Goal: Check status: Check status

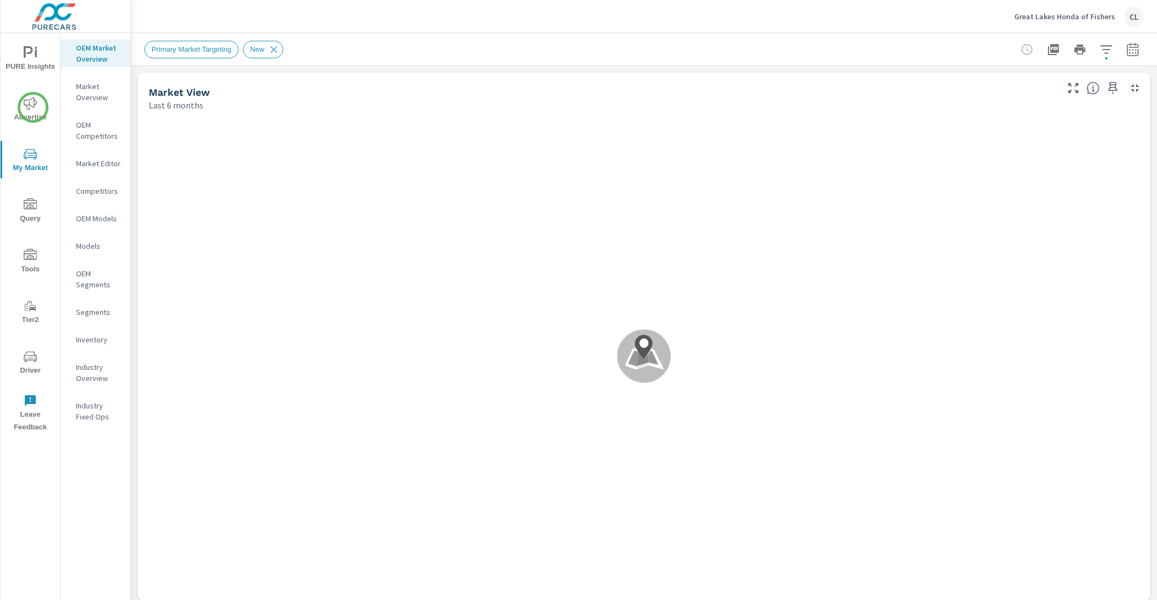
click at [32, 108] on icon "nav menu" at bounding box center [30, 103] width 13 height 13
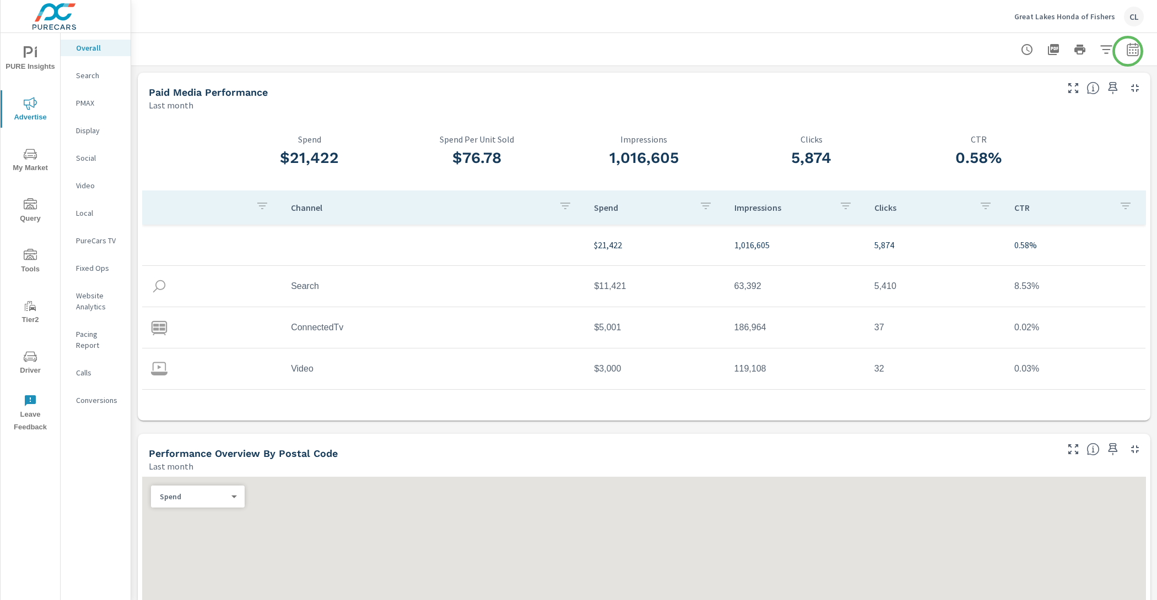
click at [1126, 50] on icon "button" at bounding box center [1132, 49] width 13 height 13
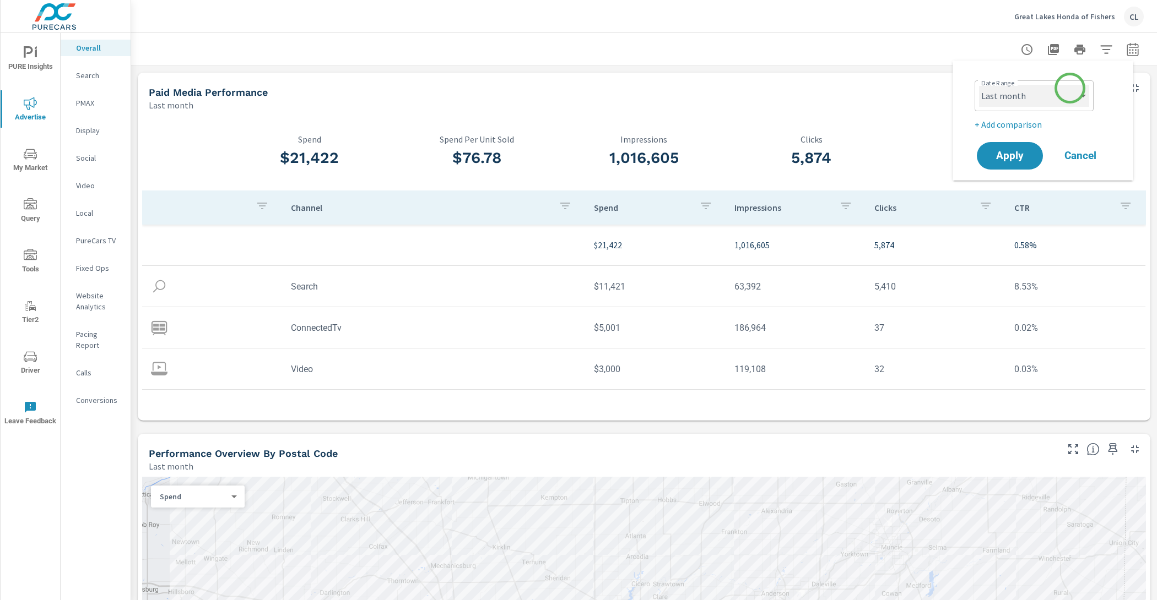
click at [1069, 89] on select "Custom [DATE] Last week Last 7 days Last 14 days Last 30 days Last 45 days Last…" at bounding box center [1034, 96] width 110 height 22
select select "Month to date"
click at [1020, 131] on p "+ Add comparison" at bounding box center [1044, 124] width 141 height 13
select select "Previous period"
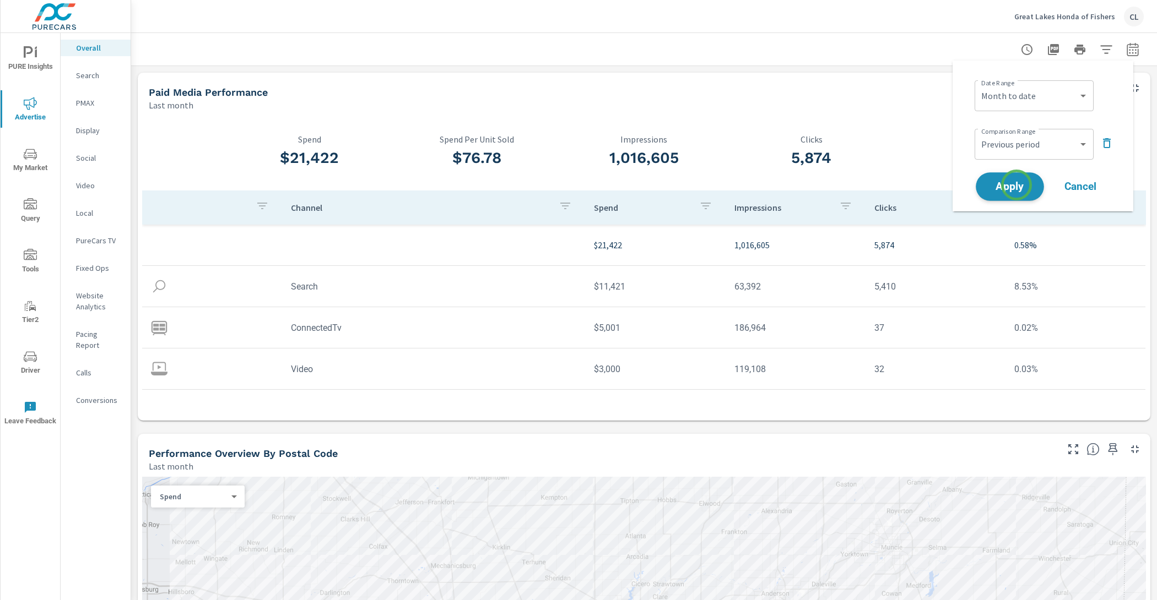
click at [1016, 185] on span "Apply" at bounding box center [1009, 187] width 45 height 10
